Goal: Transaction & Acquisition: Purchase product/service

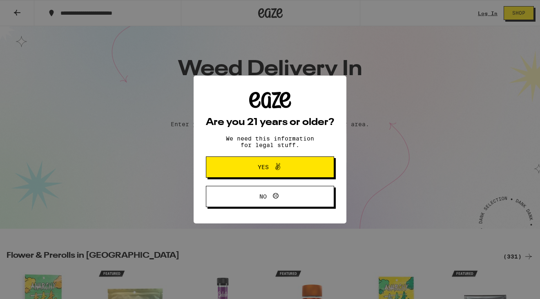
click at [260, 165] on span "Yes" at bounding box center [263, 167] width 11 height 6
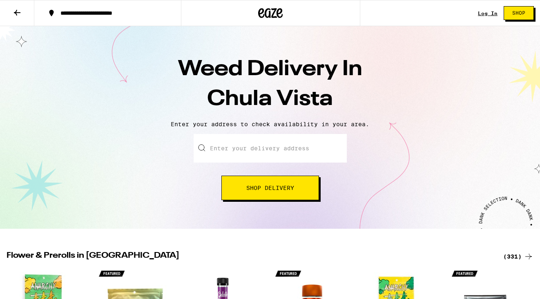
click at [247, 147] on input "Enter your delivery address" at bounding box center [270, 148] width 153 height 29
paste input "[STREET_ADDRESS]"
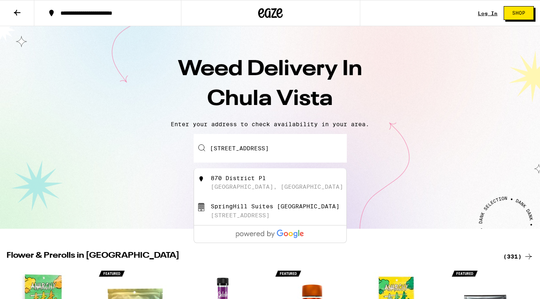
click at [265, 210] on div "SpringHill Suites [GEOGRAPHIC_DATA]" at bounding box center [275, 206] width 129 height 7
type input "SpringHill Suites [GEOGRAPHIC_DATA], [STREET_ADDRESS]"
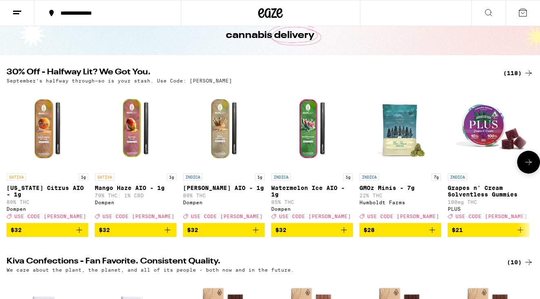
scroll to position [58, 0]
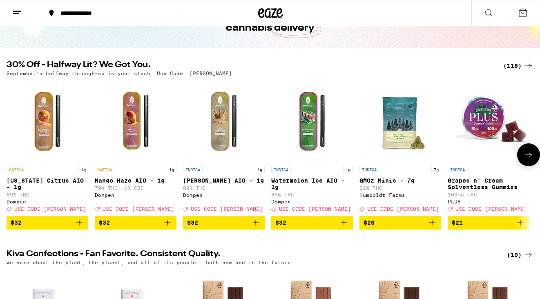
click at [80, 228] on icon "Add to bag" at bounding box center [79, 223] width 10 height 10
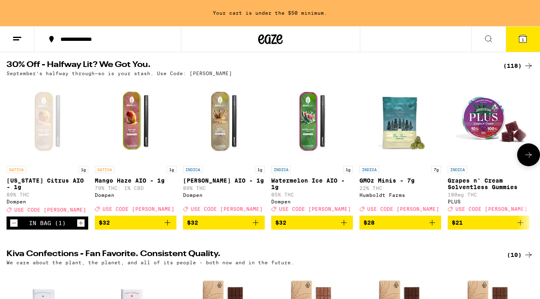
click at [347, 228] on icon "Add to bag" at bounding box center [344, 223] width 10 height 10
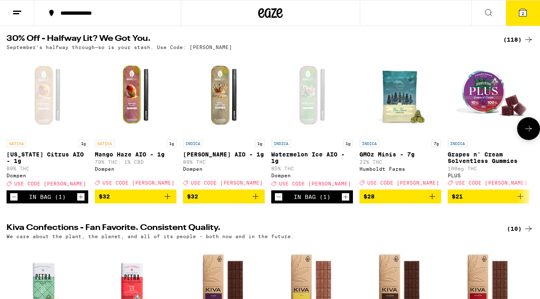
scroll to position [58, 0]
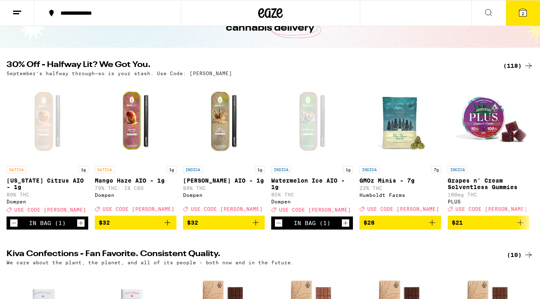
click at [518, 16] on icon at bounding box center [523, 13] width 10 height 10
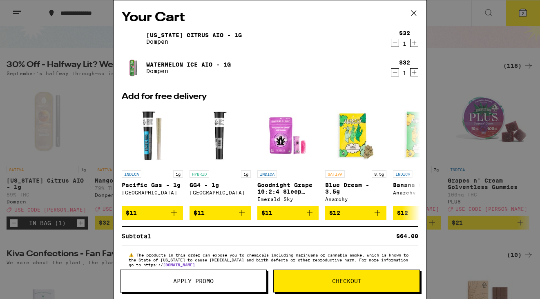
click at [340, 283] on span "Checkout" at bounding box center [346, 281] width 29 height 6
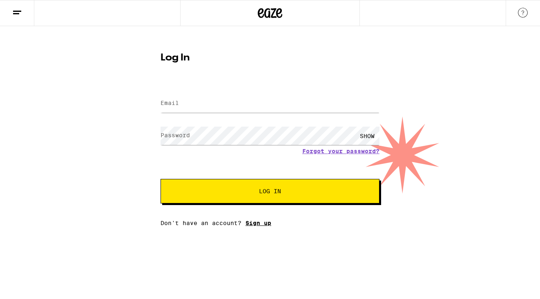
click at [263, 222] on link "Sign up" at bounding box center [258, 223] width 26 height 7
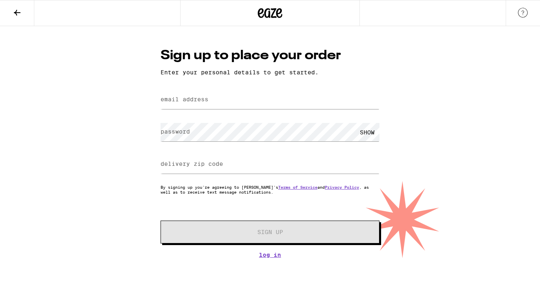
click at [192, 102] on label "email address" at bounding box center [185, 99] width 48 height 7
type input "[EMAIL_ADDRESS][DOMAIN_NAME]"
click at [188, 134] on label "password" at bounding box center [175, 131] width 29 height 7
click at [183, 166] on label "delivery zip code" at bounding box center [192, 164] width 62 height 7
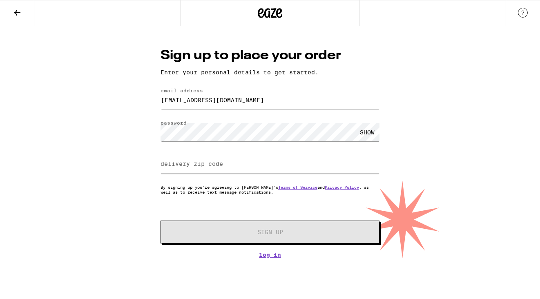
paste input "87091"
type input "87091"
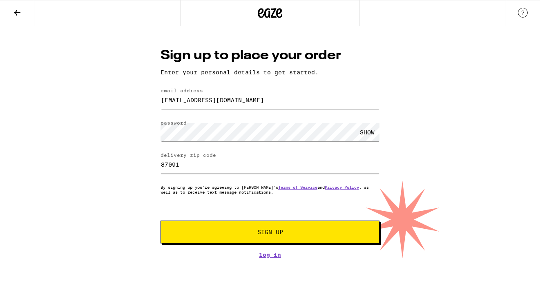
drag, startPoint x: 183, startPoint y: 167, endPoint x: 136, endPoint y: 167, distance: 46.2
click at [136, 167] on div "Sign up to place your order Enter your personal details to get started. email a…" at bounding box center [270, 142] width 540 height 232
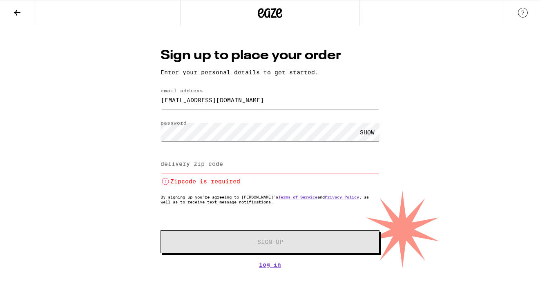
click at [183, 165] on label "delivery zip code" at bounding box center [192, 164] width 62 height 7
paste input "91914"
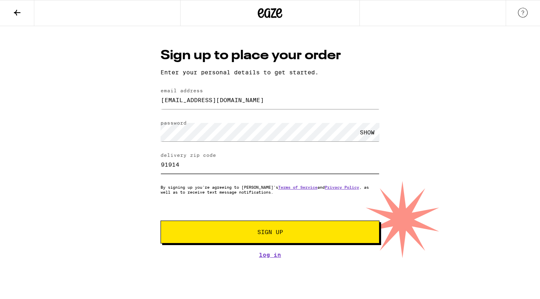
type input "91914"
click at [217, 229] on button "Sign Up" at bounding box center [270, 232] width 219 height 23
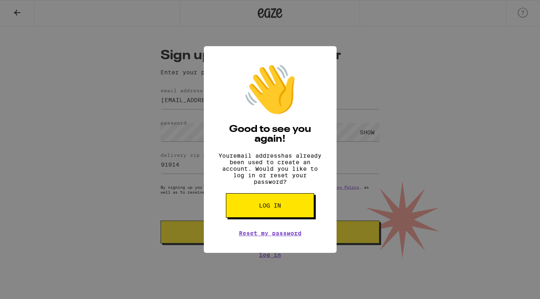
click at [264, 208] on span "Log in" at bounding box center [270, 206] width 22 height 6
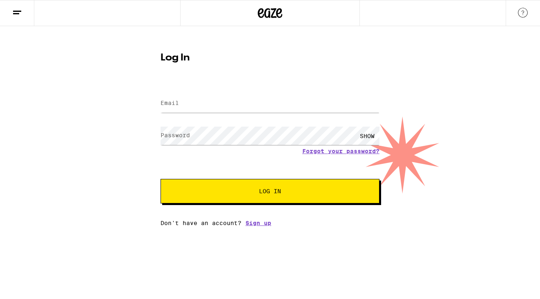
click at [172, 103] on label "Email" at bounding box center [170, 103] width 18 height 7
type input "[EMAIL_ADDRESS][DOMAIN_NAME]"
click at [190, 137] on label "Password" at bounding box center [175, 135] width 29 height 7
click at [226, 186] on button "Log In" at bounding box center [270, 191] width 219 height 25
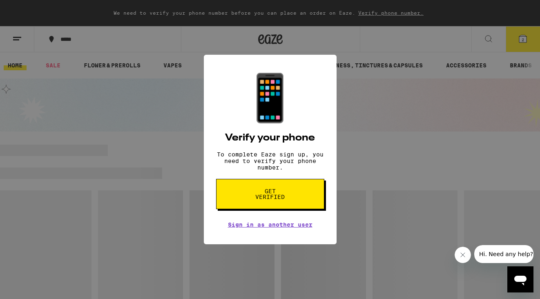
click at [145, 118] on div "📱 Verify your phone To complete Eaze sign up, you need to verify your phone num…" at bounding box center [270, 149] width 540 height 299
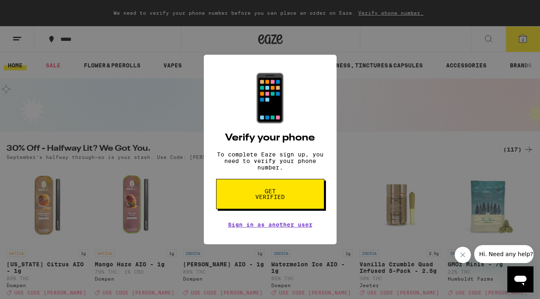
click at [267, 195] on span "Get verified" at bounding box center [270, 193] width 42 height 11
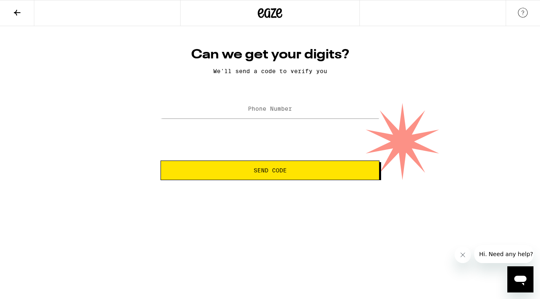
click at [266, 108] on label "Phone Number" at bounding box center [270, 108] width 44 height 7
type input "[PHONE_NUMBER]"
click at [287, 173] on span "Send Code" at bounding box center [269, 170] width 205 height 6
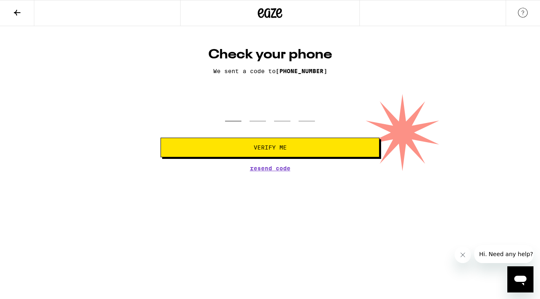
click at [234, 114] on input "tel" at bounding box center [233, 109] width 16 height 24
type input "7"
type input "6"
type input "5"
type input "1"
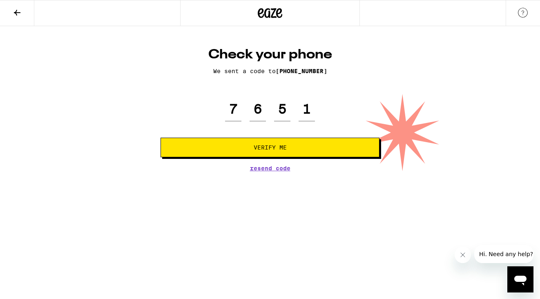
click at [256, 157] on button "Verify Me" at bounding box center [270, 148] width 219 height 20
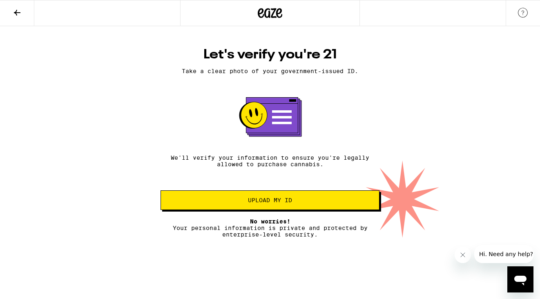
click at [274, 199] on button "Upload my ID" at bounding box center [270, 200] width 219 height 20
click at [281, 210] on button "Upload my ID" at bounding box center [270, 200] width 219 height 20
